Goal: Ask a question

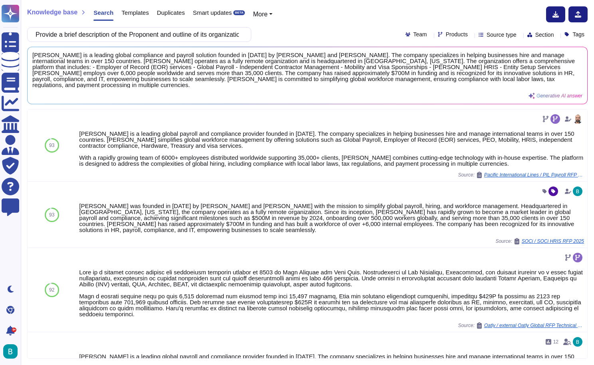
scroll to position [192, 0]
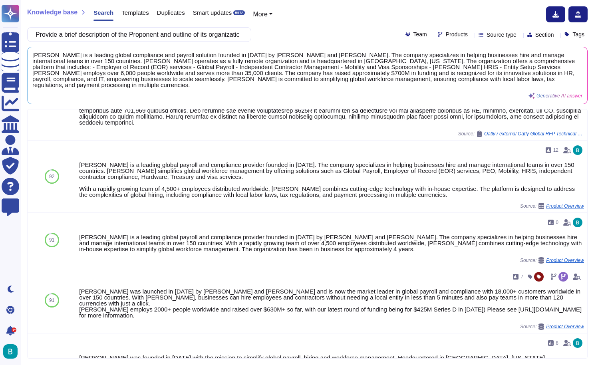
click at [160, 33] on input "Provide a brief description of the Proponent and outline of its organization" at bounding box center [137, 35] width 211 height 14
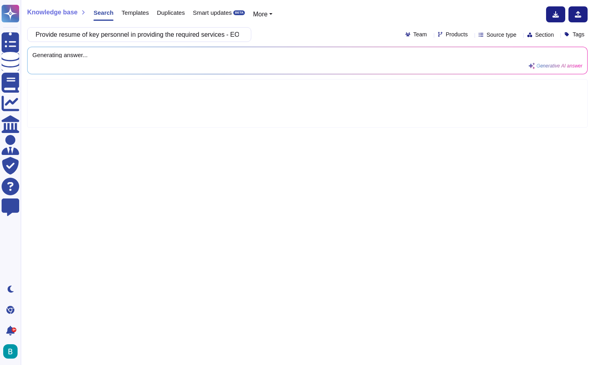
click at [310, 29] on div "Provide resume of key personnel in providing the required services - EOR Team P…" at bounding box center [307, 34] width 560 height 15
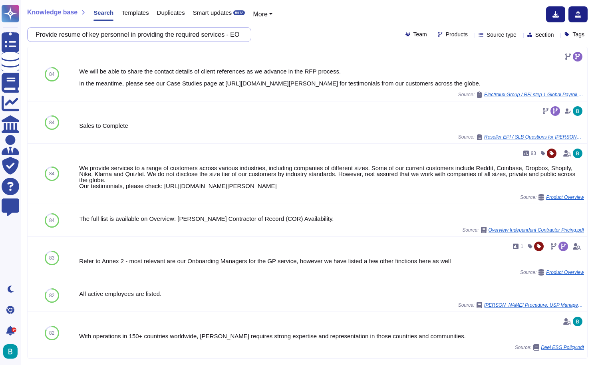
click at [147, 38] on input "Provide resume of key personnel in providing the required services - EOR" at bounding box center [137, 35] width 211 height 14
click at [112, 36] on input "Provide resume of key personnel in providing the required services - EOR" at bounding box center [137, 35] width 211 height 14
drag, startPoint x: 64, startPoint y: 34, endPoint x: 38, endPoint y: 33, distance: 26.8
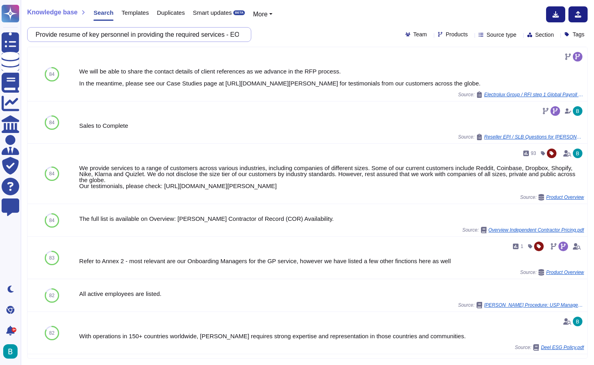
click at [38, 33] on input "Provide resume of key personnel in providing the required services - EOR" at bounding box center [137, 35] width 211 height 14
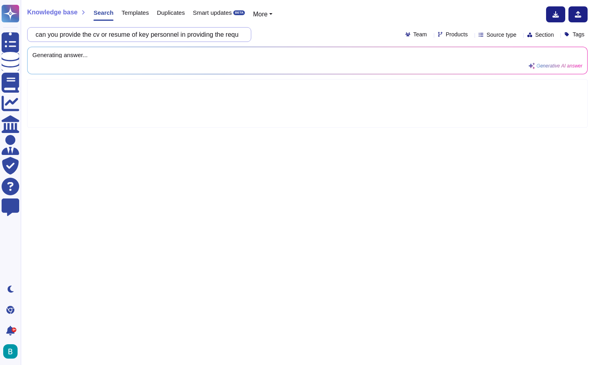
drag, startPoint x: 236, startPoint y: 36, endPoint x: 306, endPoint y: 39, distance: 70.3
click at [306, 39] on div "can you provide the cv or resume of key personnel in providing the required ser…" at bounding box center [307, 34] width 560 height 15
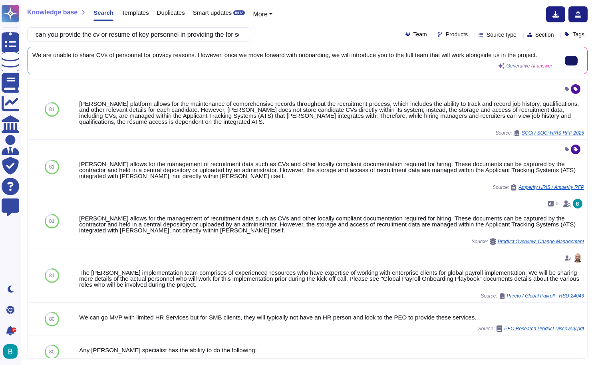
click at [164, 39] on input "can you provide the cv or resume of key personnel in providing the for services" at bounding box center [137, 35] width 211 height 14
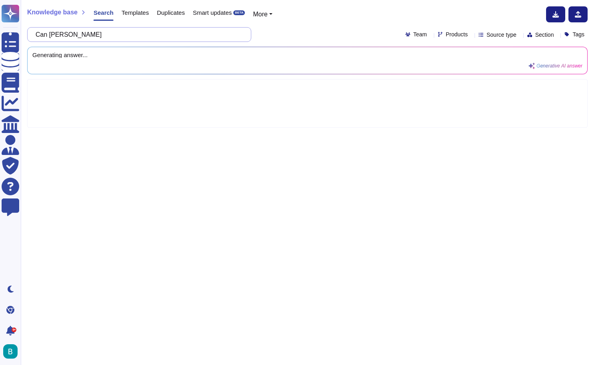
paste input "proof or confirmation that shows commitment to equity, diversity and inclusion"
type input "Can [PERSON_NAME] proof or confirmation that shows commitment to equity, divers…"
click at [285, 30] on div "Can [PERSON_NAME] proof or confirmation that shows commitment to equity, divers…" at bounding box center [307, 34] width 560 height 15
